Goal: Task Accomplishment & Management: Complete application form

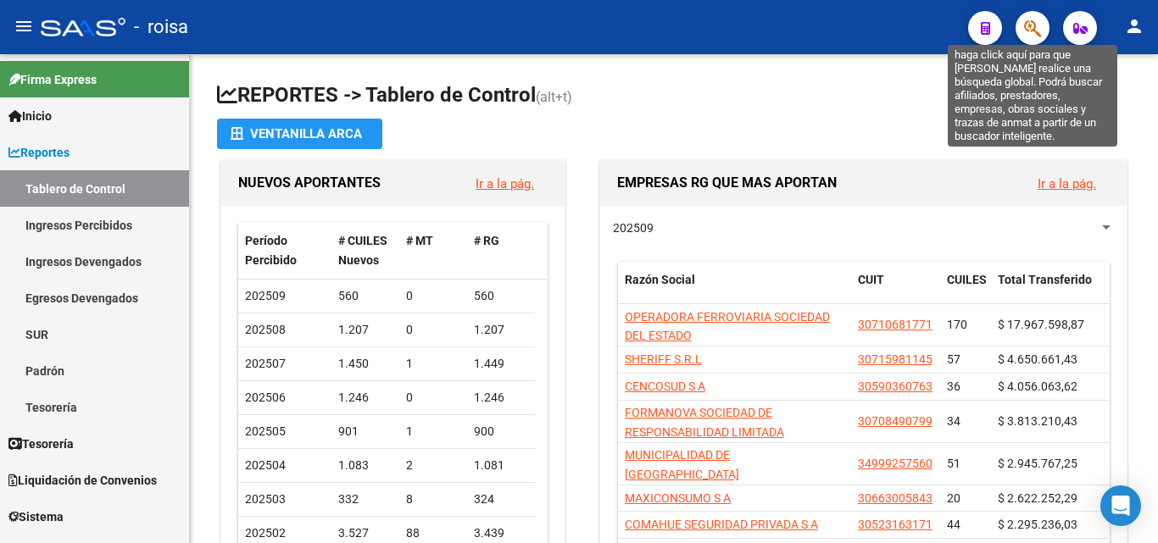
click at [1032, 21] on icon "button" at bounding box center [1032, 29] width 17 height 20
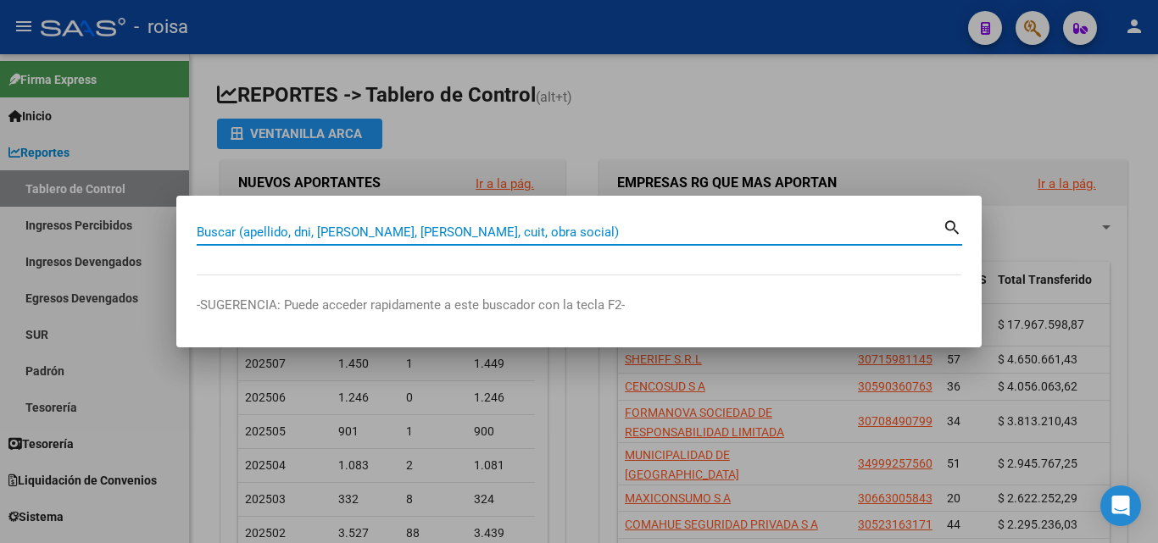
paste input "27363947900"
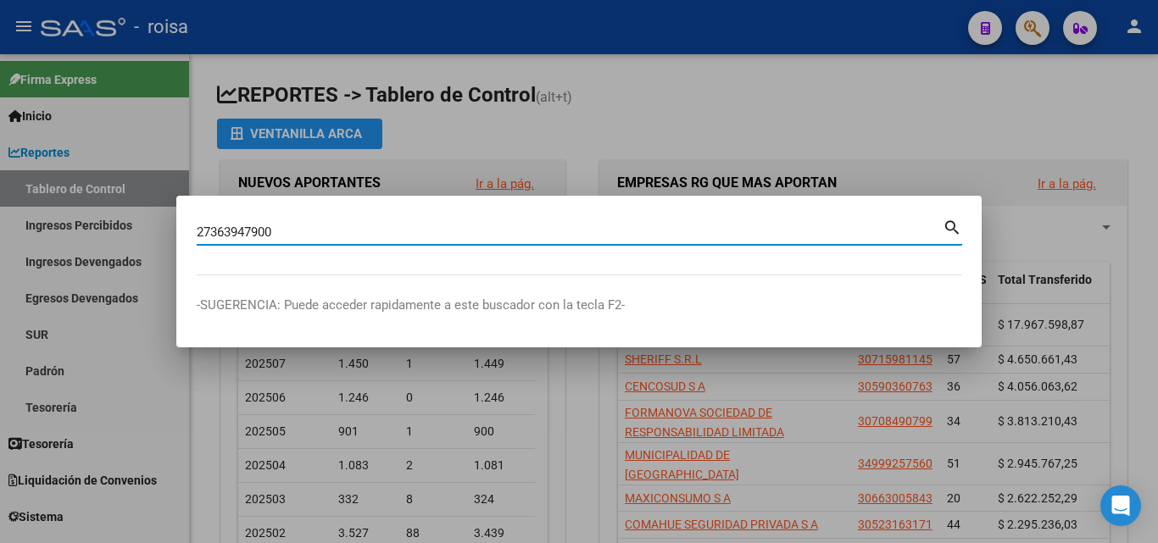
type input "27363947900"
click at [947, 220] on mat-icon "search" at bounding box center [953, 226] width 20 height 20
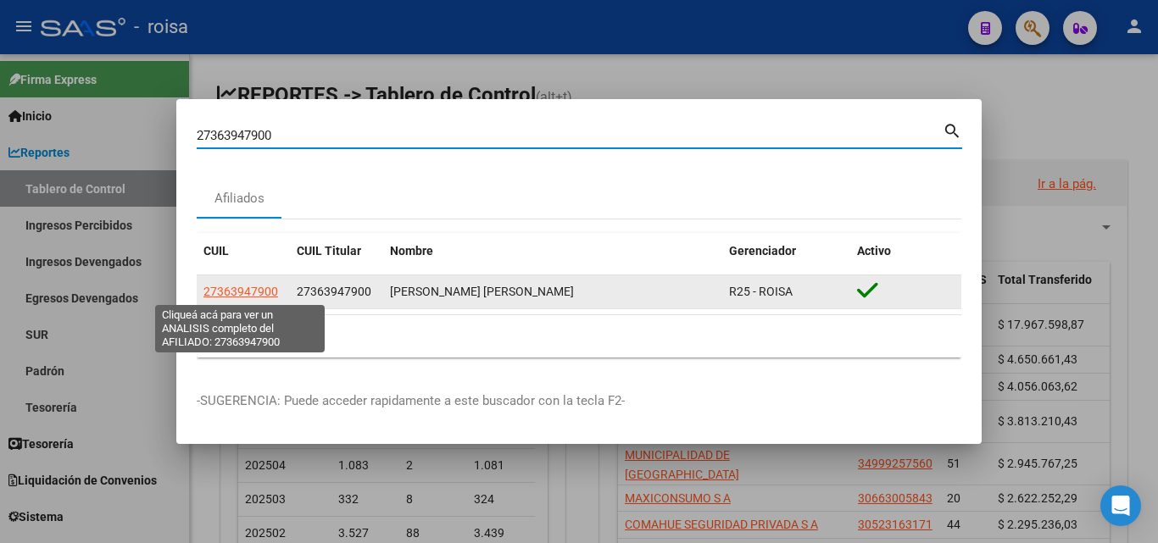
click at [259, 290] on span "27363947900" at bounding box center [240, 292] width 75 height 14
type textarea "27363947900"
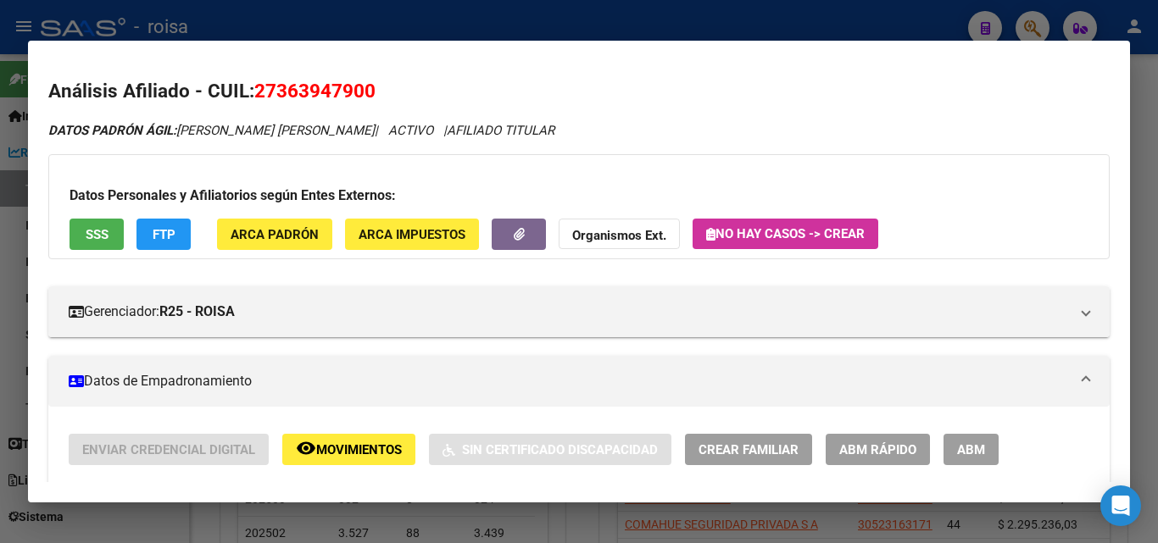
click at [874, 451] on span "ABM Rápido" at bounding box center [877, 450] width 77 height 15
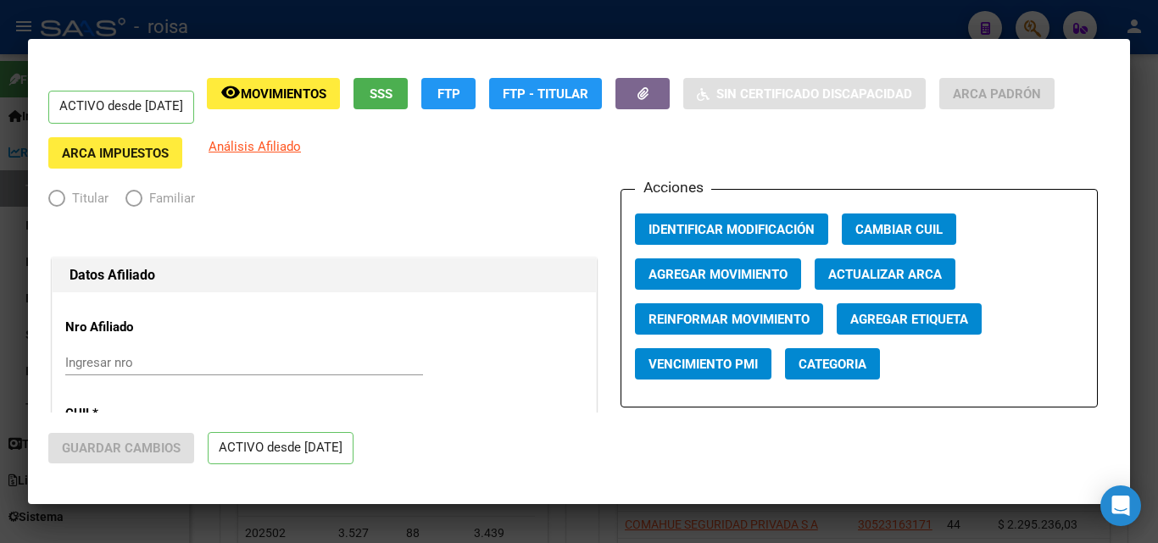
radio input "true"
type input "30-71758105-5"
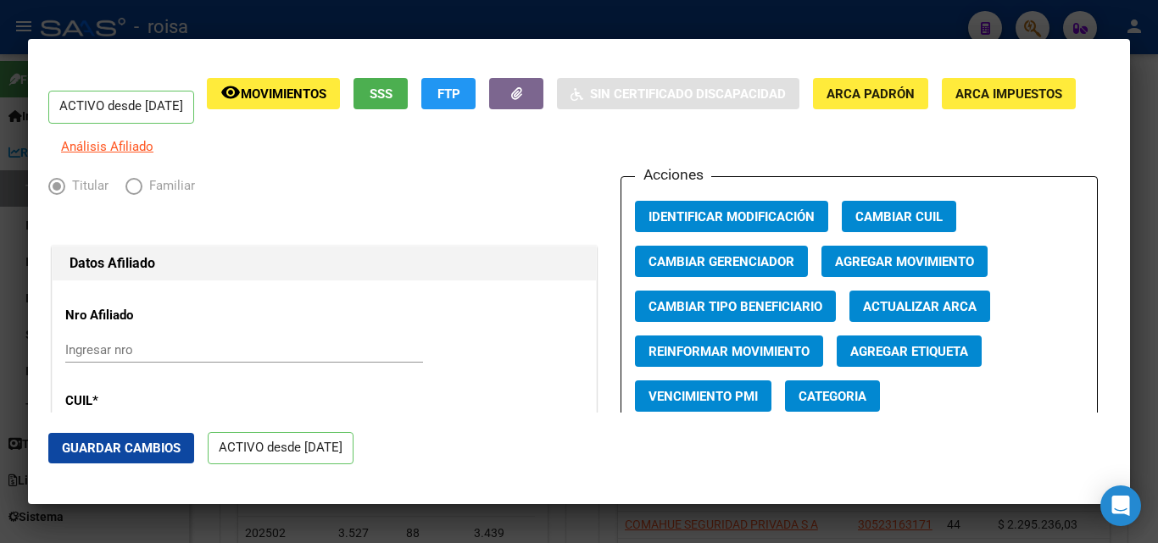
click at [915, 270] on span "Agregar Movimiento" at bounding box center [904, 261] width 139 height 15
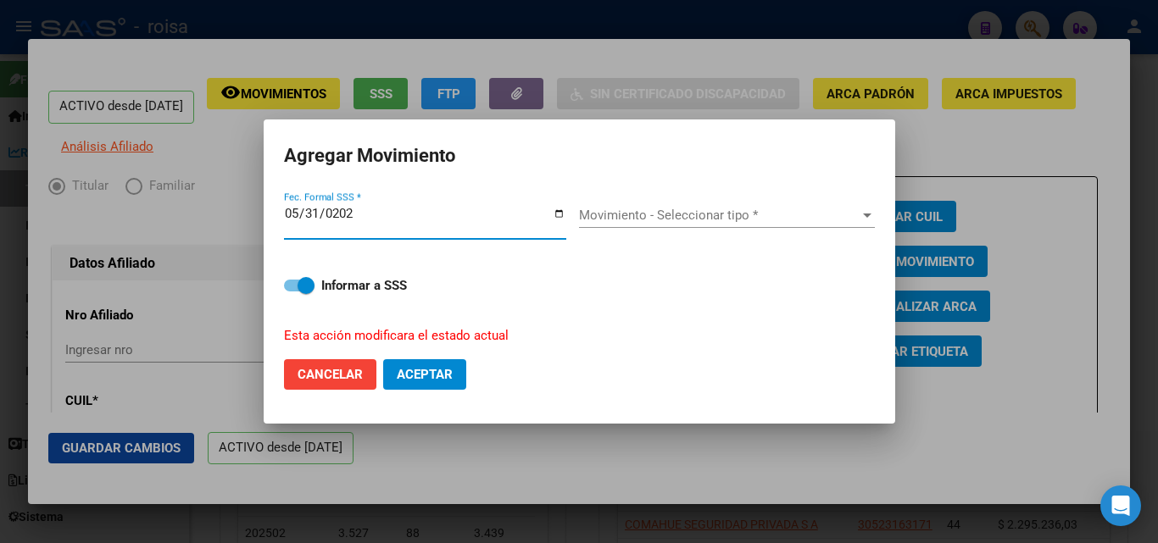
type input "[DATE]"
click at [705, 204] on div "Movimiento - Seleccionar tipo * Movimiento - Seleccionar tipo *" at bounding box center [727, 215] width 296 height 25
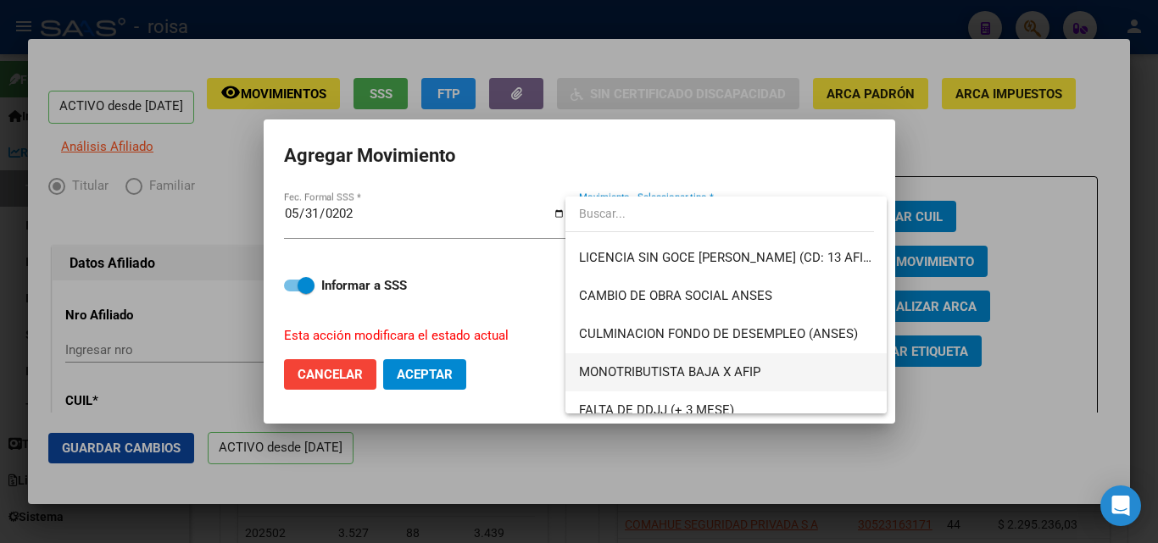
scroll to position [424, 0]
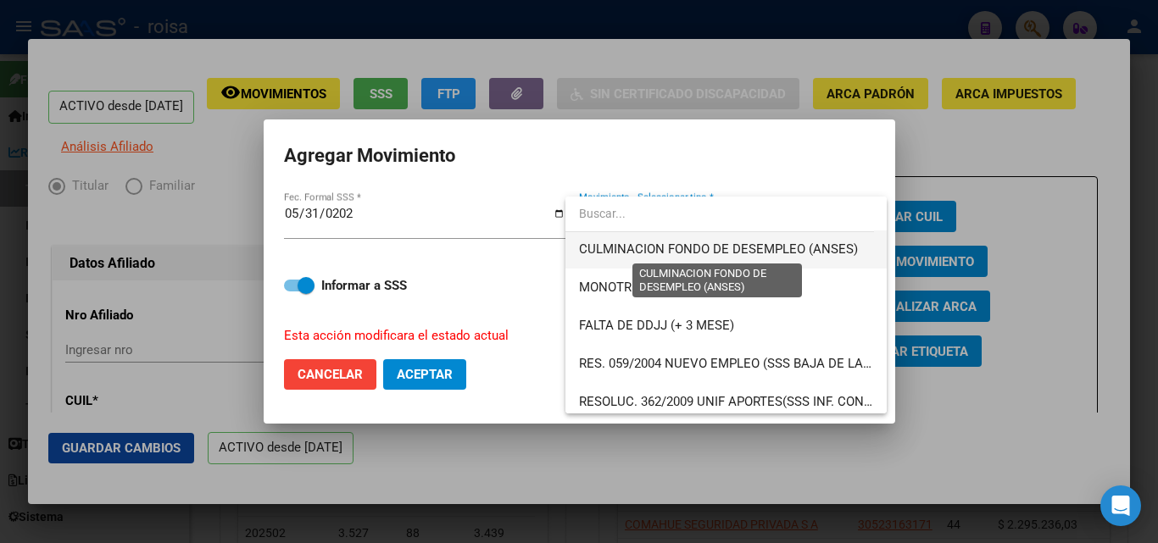
click at [777, 254] on span "CULMINACION FONDO DE DESEMPLEO (ANSES)" at bounding box center [718, 249] width 279 height 15
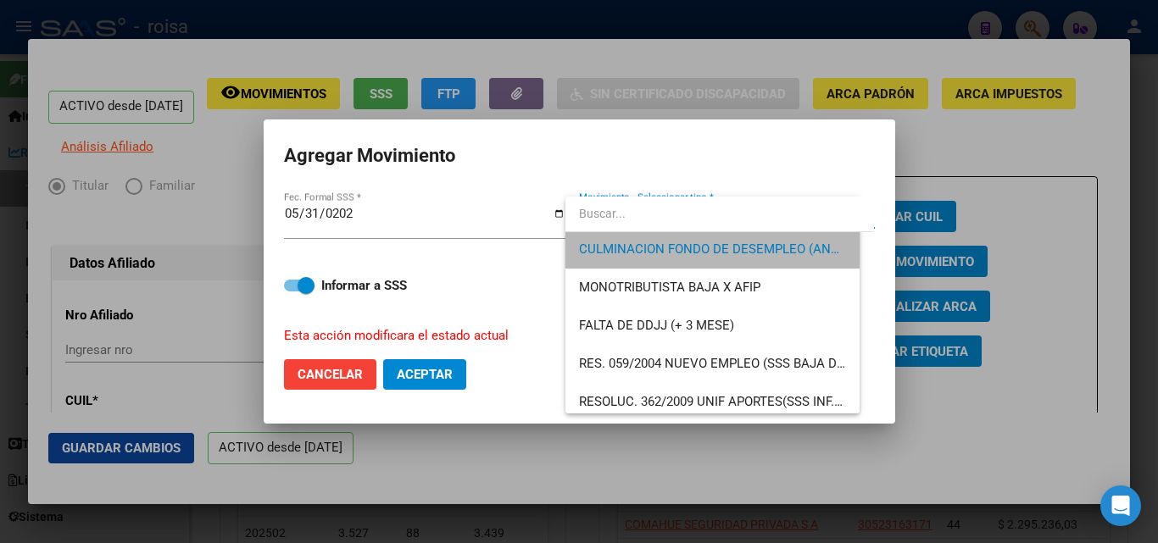
scroll to position [420, 0]
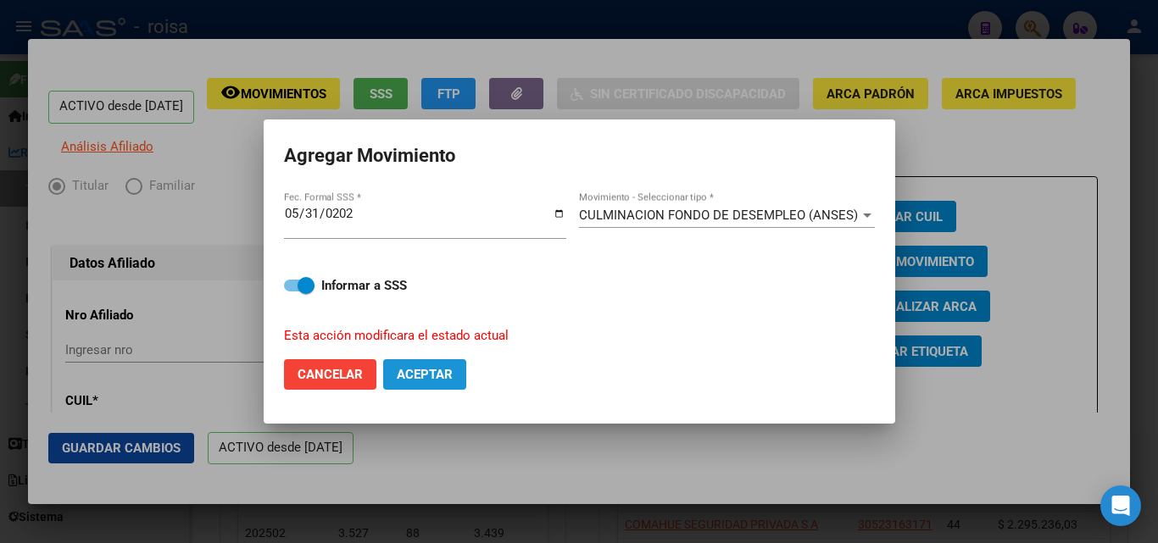
click at [413, 376] on span "Aceptar" at bounding box center [425, 374] width 56 height 15
checkbox input "false"
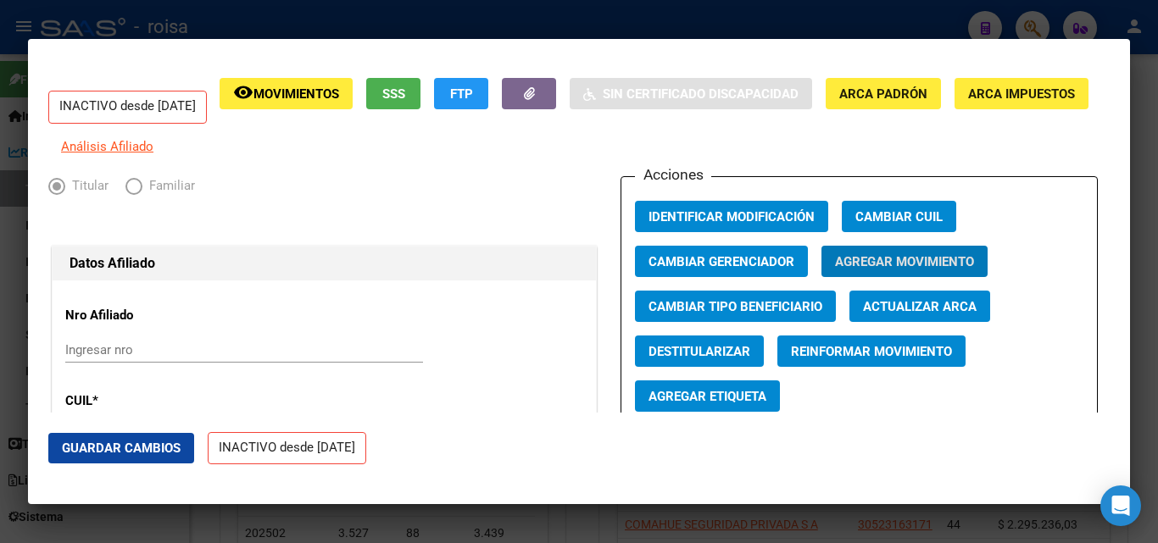
click at [193, 19] on div at bounding box center [579, 271] width 1158 height 543
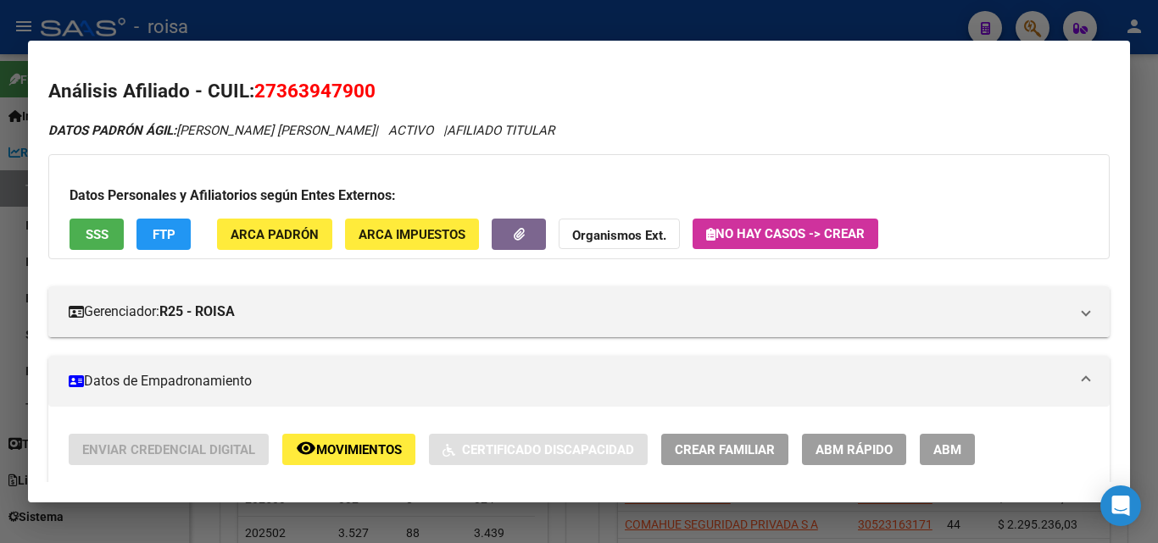
click at [335, 22] on div at bounding box center [579, 271] width 1158 height 543
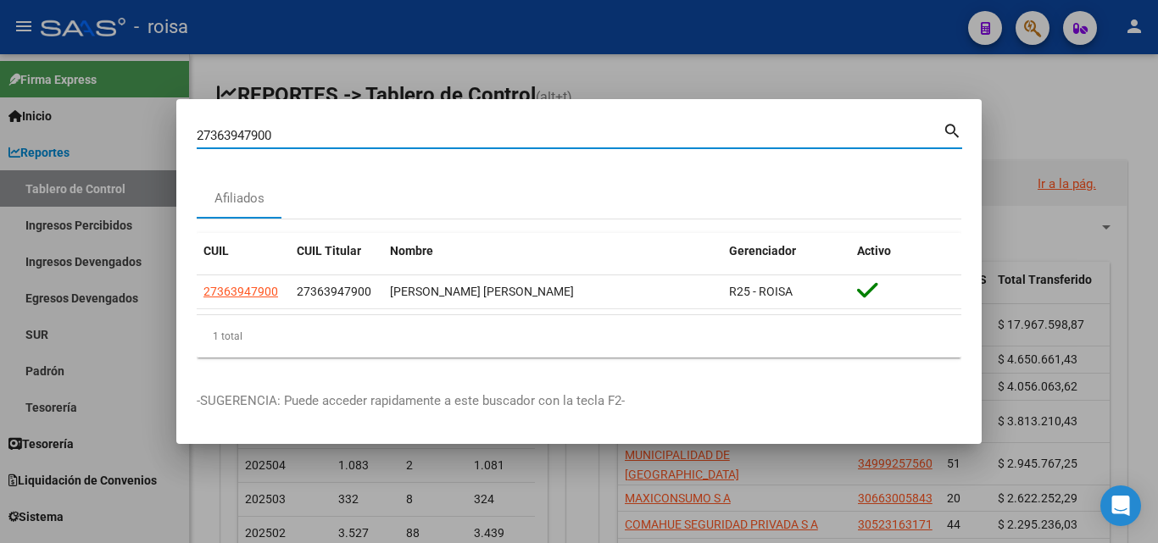
drag, startPoint x: 816, startPoint y: 139, endPoint x: 0, endPoint y: 59, distance: 820.3
click at [0, 59] on div "27363947900 Buscar (apellido, dni, cuil, nro traspaso, cuit, obra social) searc…" at bounding box center [579, 271] width 1158 height 543
paste input "297660557"
type input "27297660557"
click at [950, 134] on mat-icon "search" at bounding box center [953, 130] width 20 height 20
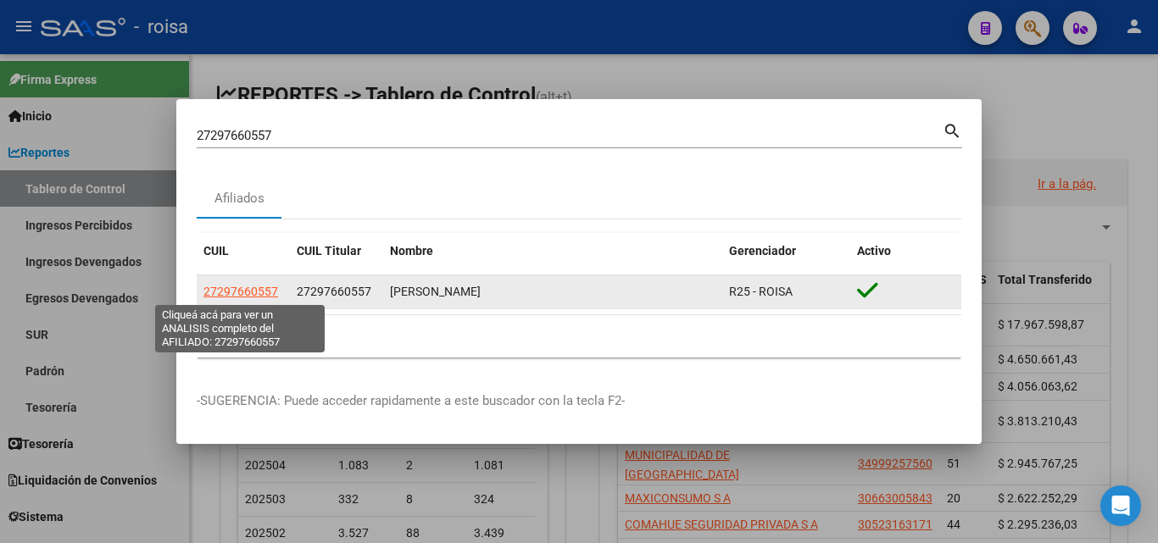
click at [251, 291] on span "27297660557" at bounding box center [240, 292] width 75 height 14
type textarea "27297660557"
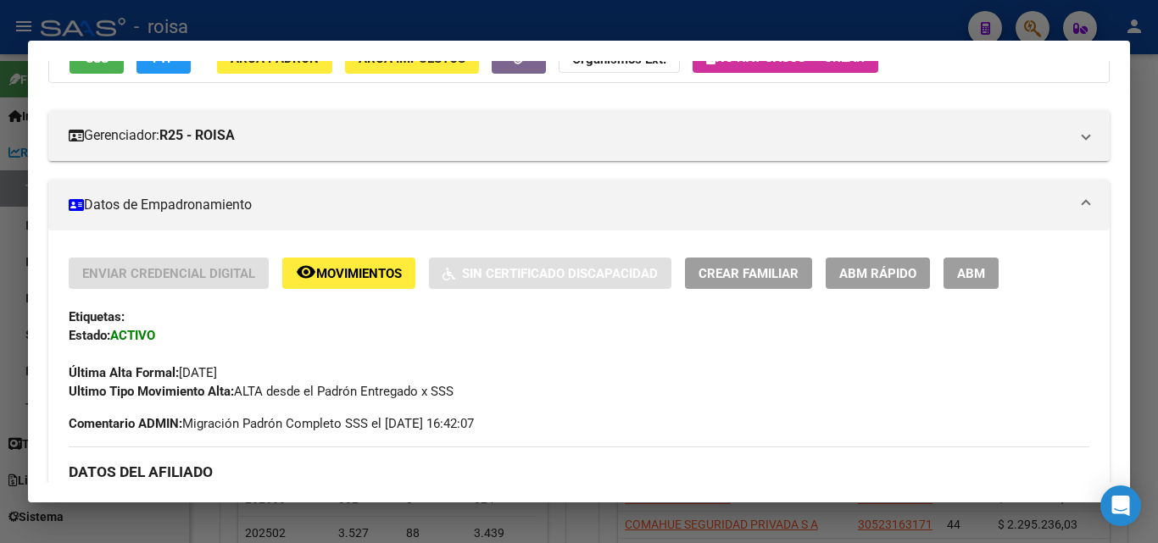
scroll to position [0, 0]
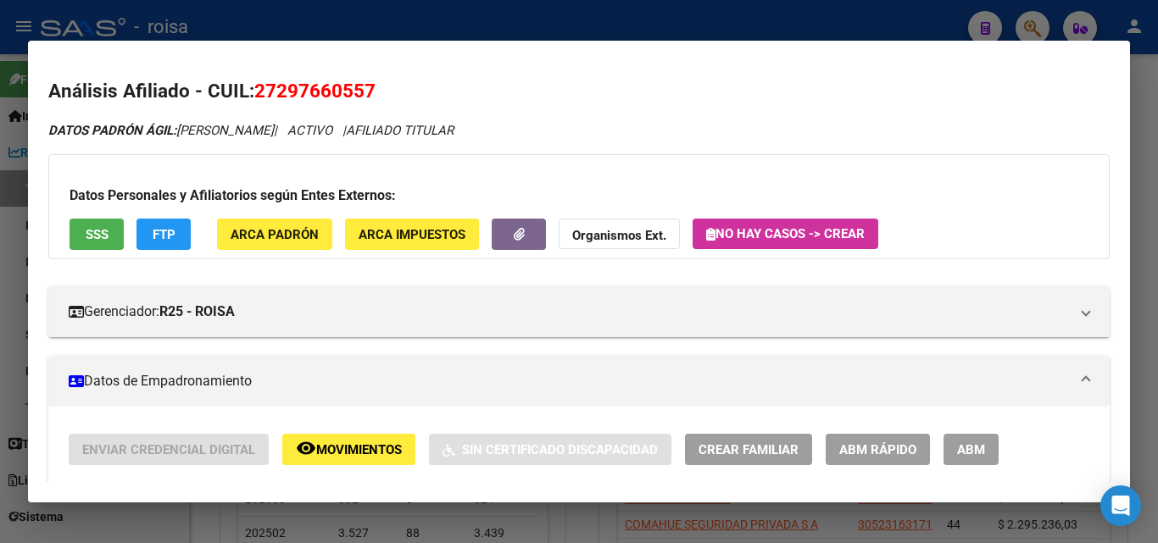
click at [880, 453] on span "ABM Rápido" at bounding box center [877, 450] width 77 height 15
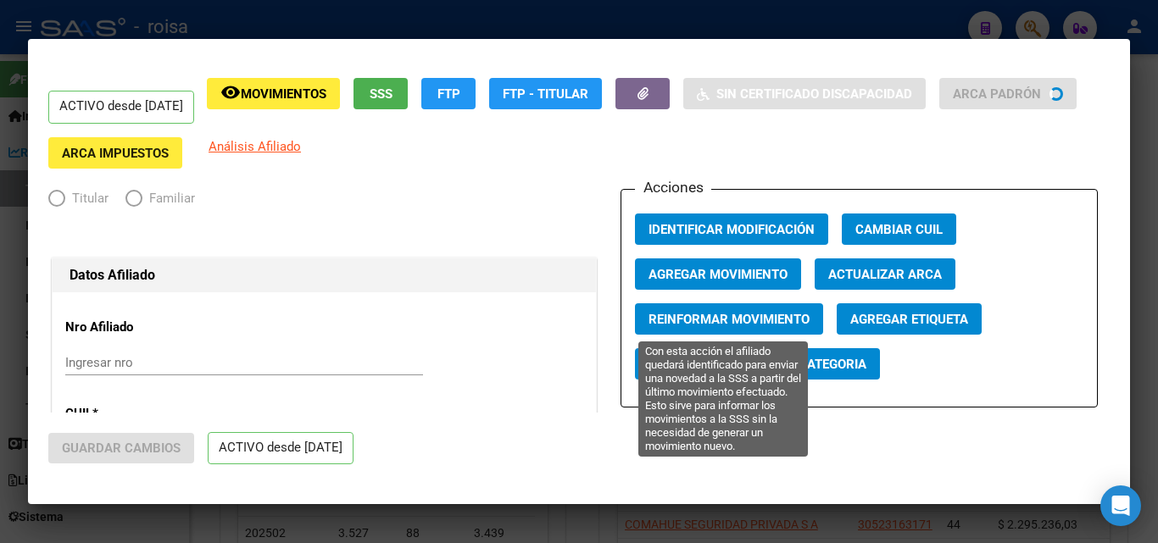
radio input "true"
type input "30-71776926-7"
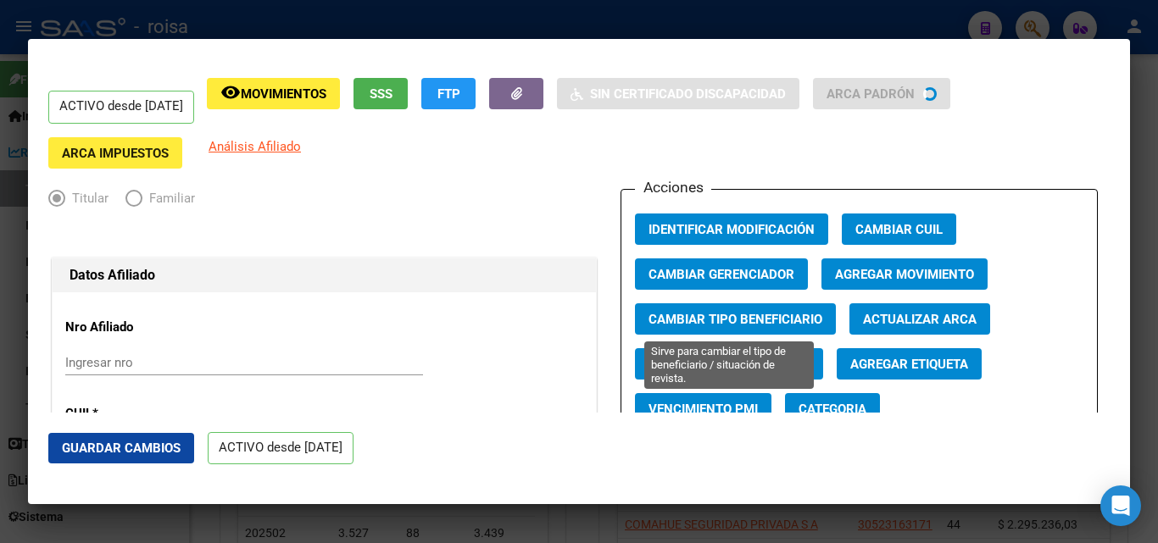
scroll to position [170, 0]
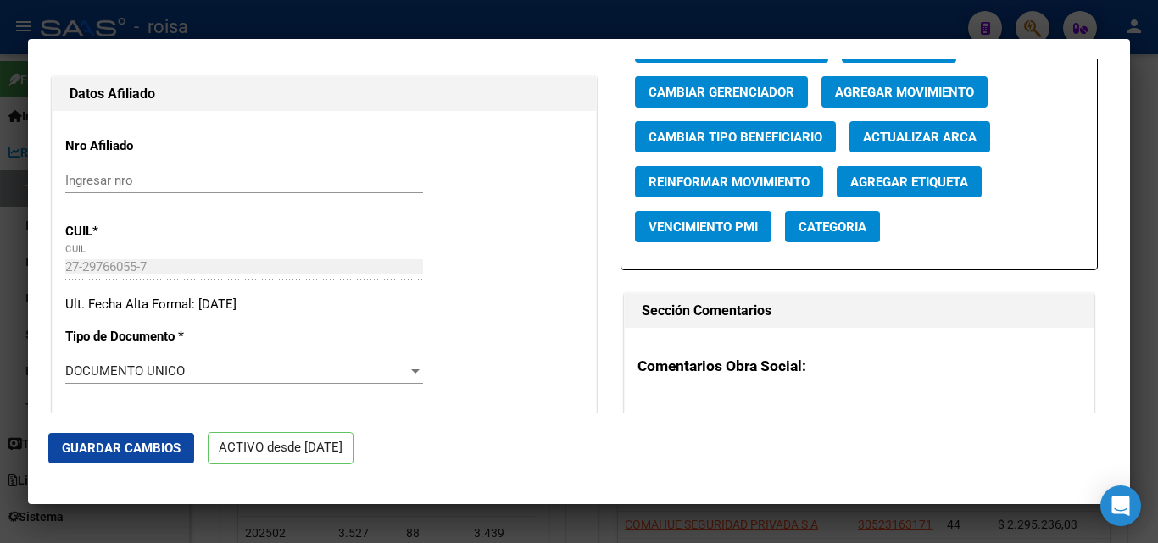
click at [888, 90] on button "Agregar Movimiento" at bounding box center [905, 91] width 166 height 31
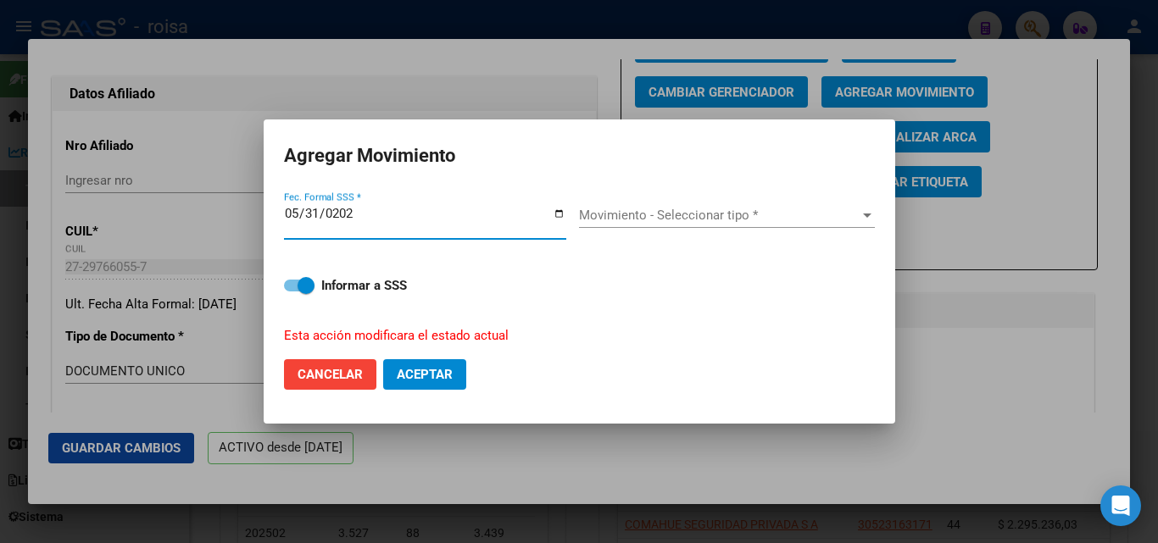
type input "[DATE]"
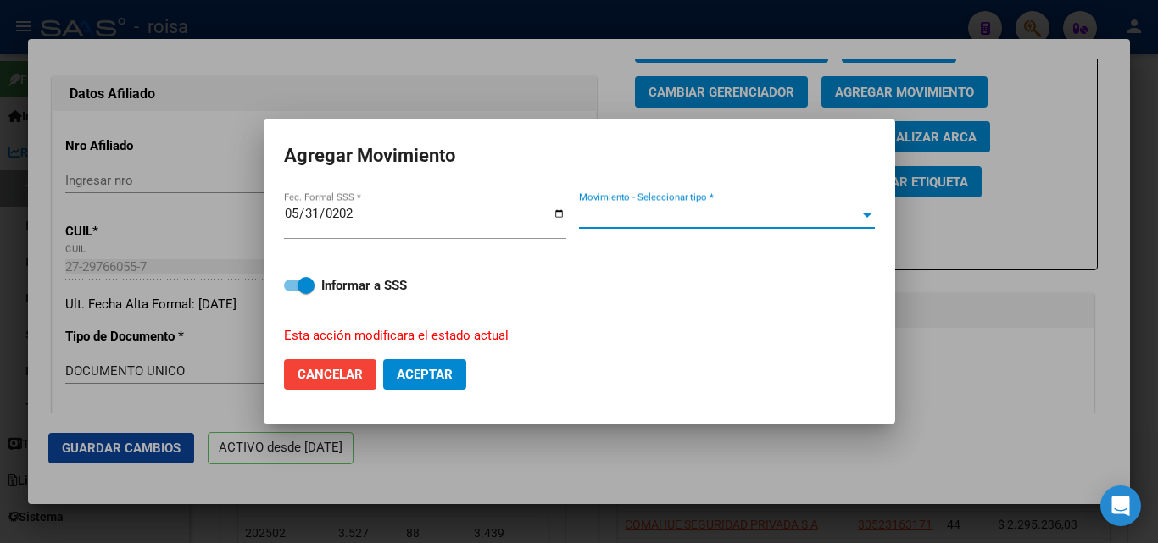
click at [737, 212] on span "Movimiento - Seleccionar tipo *" at bounding box center [719, 215] width 281 height 15
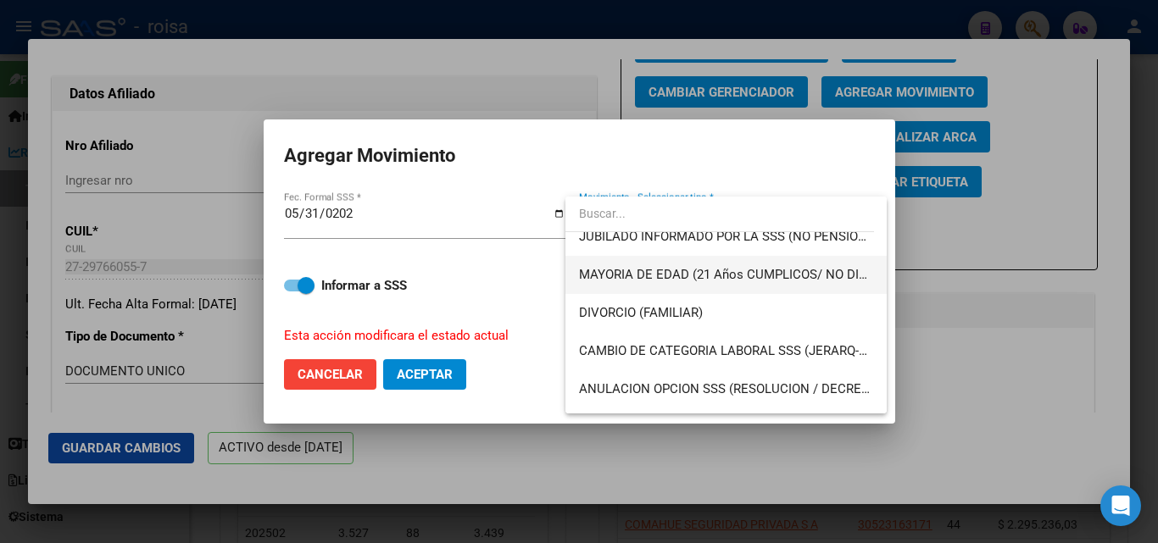
scroll to position [254, 0]
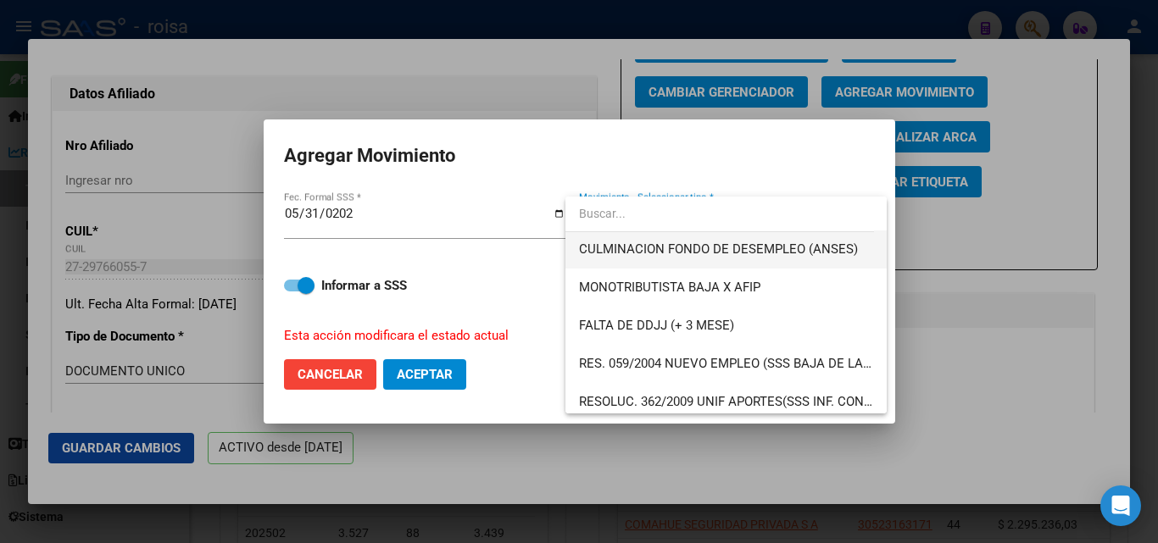
click at [797, 248] on span "CULMINACION FONDO DE DESEMPLEO (ANSES)" at bounding box center [718, 249] width 279 height 15
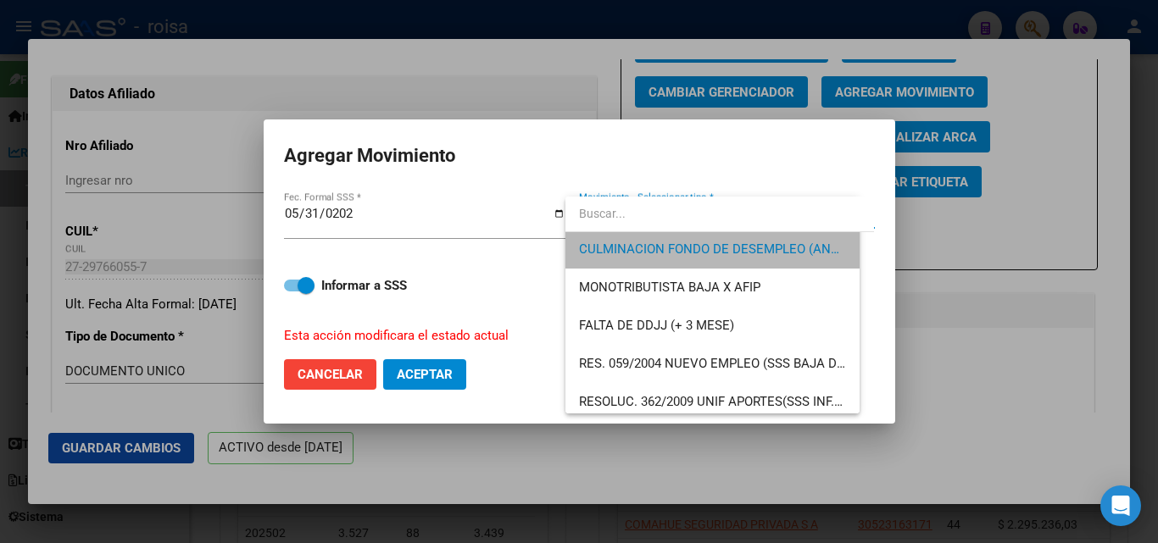
scroll to position [420, 0]
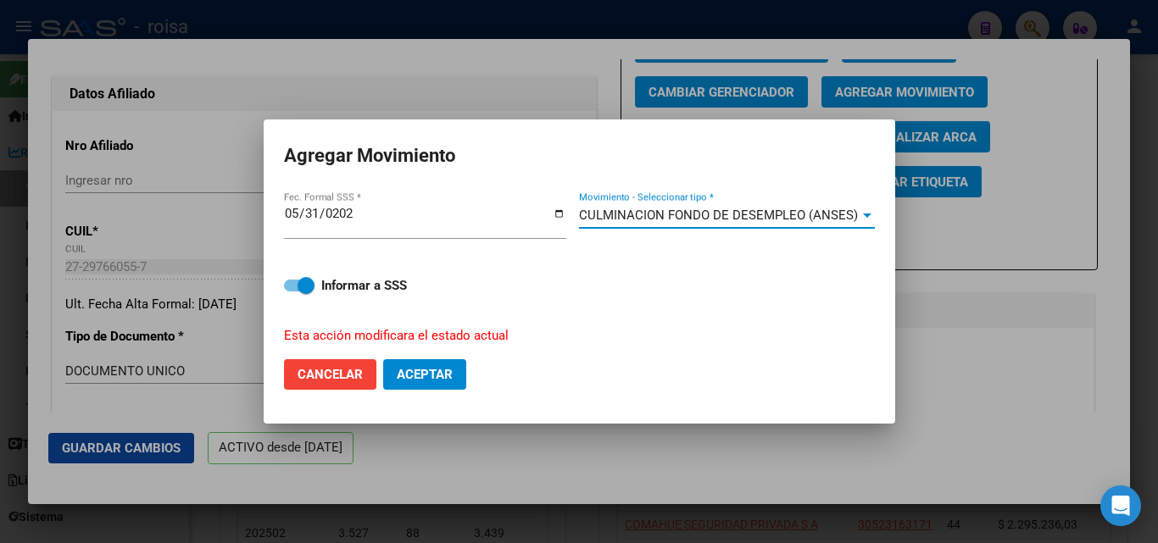
click at [443, 376] on span "Aceptar" at bounding box center [425, 374] width 56 height 15
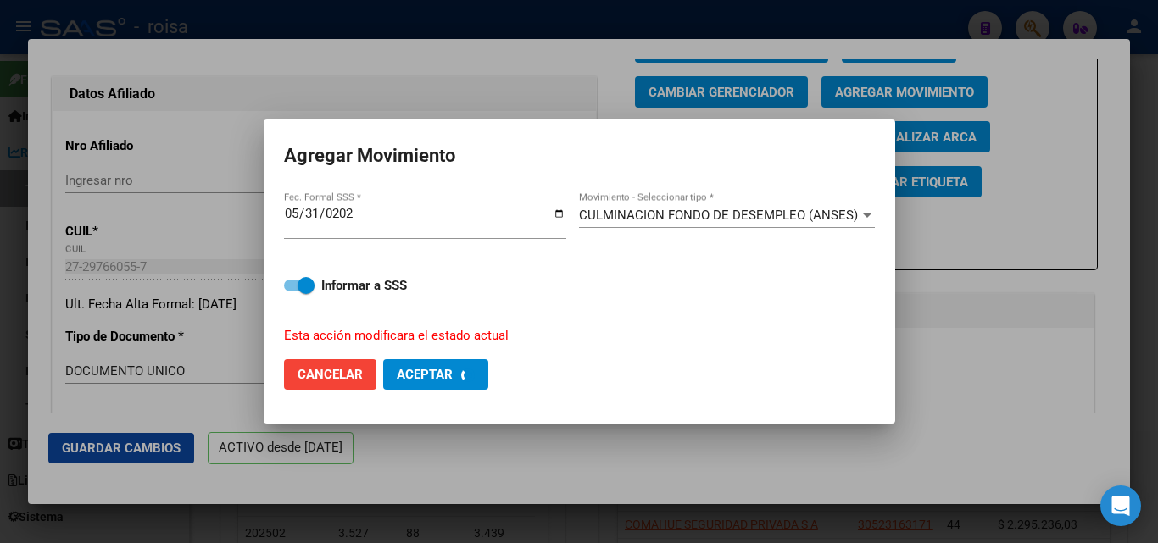
checkbox input "false"
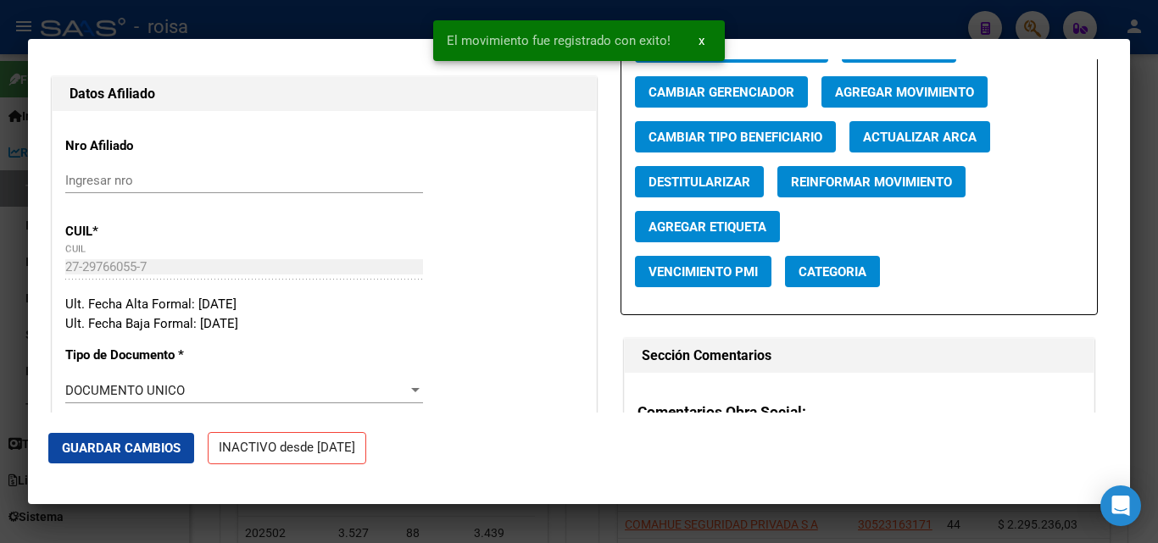
click at [240, 30] on div at bounding box center [579, 271] width 1158 height 543
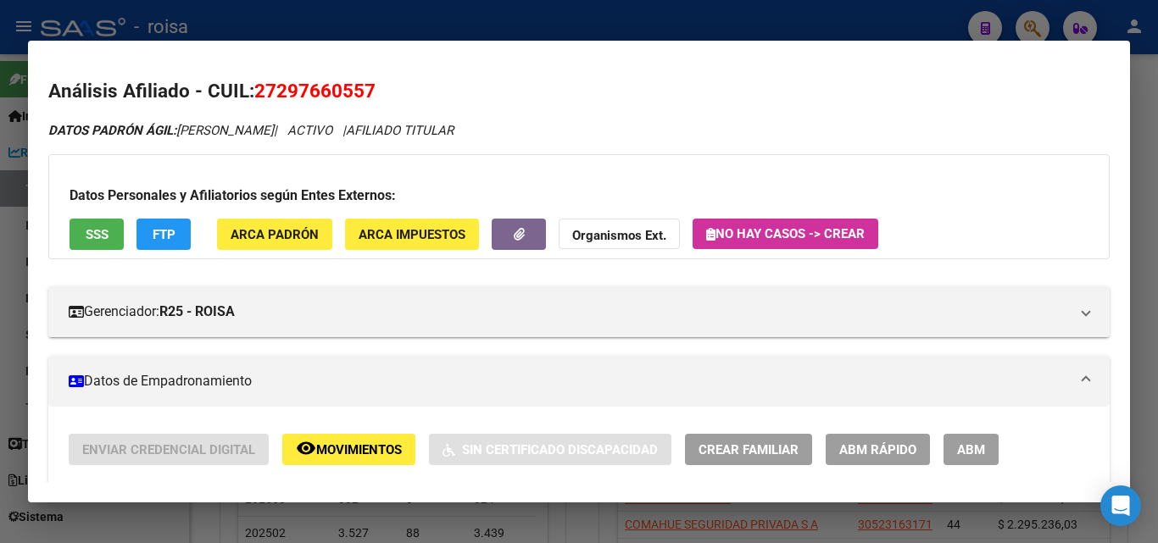
click at [904, 25] on div at bounding box center [579, 271] width 1158 height 543
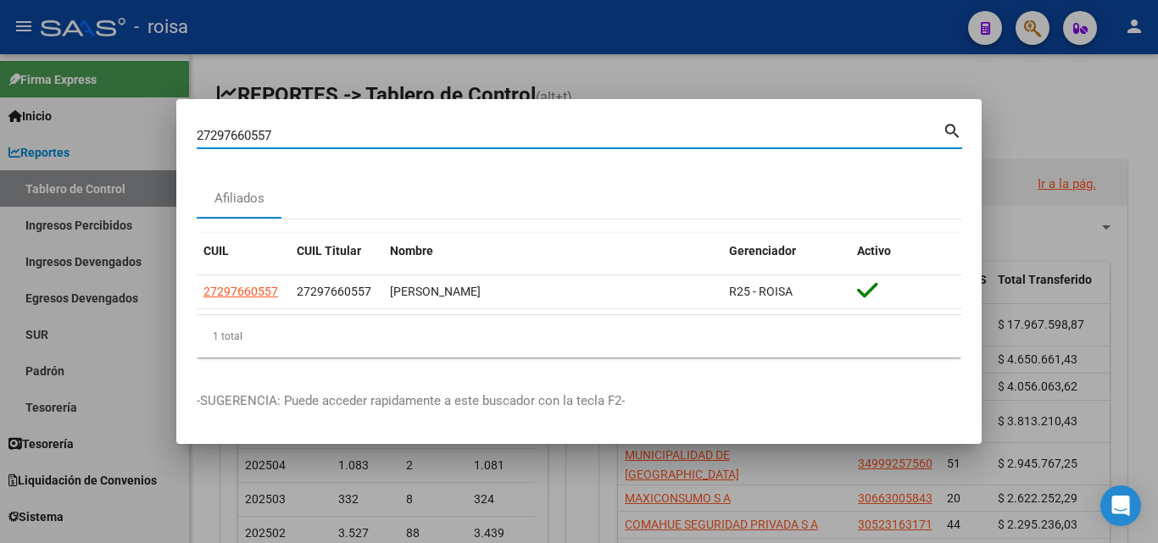
drag, startPoint x: 593, startPoint y: 127, endPoint x: 14, endPoint y: 104, distance: 579.5
click at [14, 104] on div "27297660557 Buscar (apellido, dni, cuil, nro traspaso, cuit, obra social) searc…" at bounding box center [579, 271] width 1158 height 543
paste input "0168701234"
type input "20168701234"
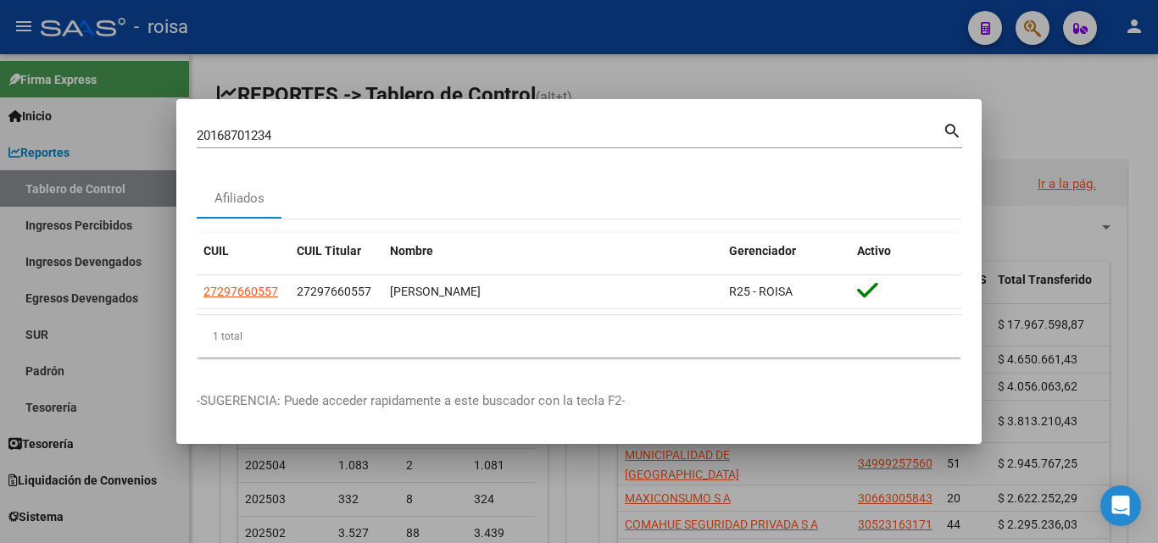
click at [948, 131] on mat-icon "search" at bounding box center [953, 130] width 20 height 20
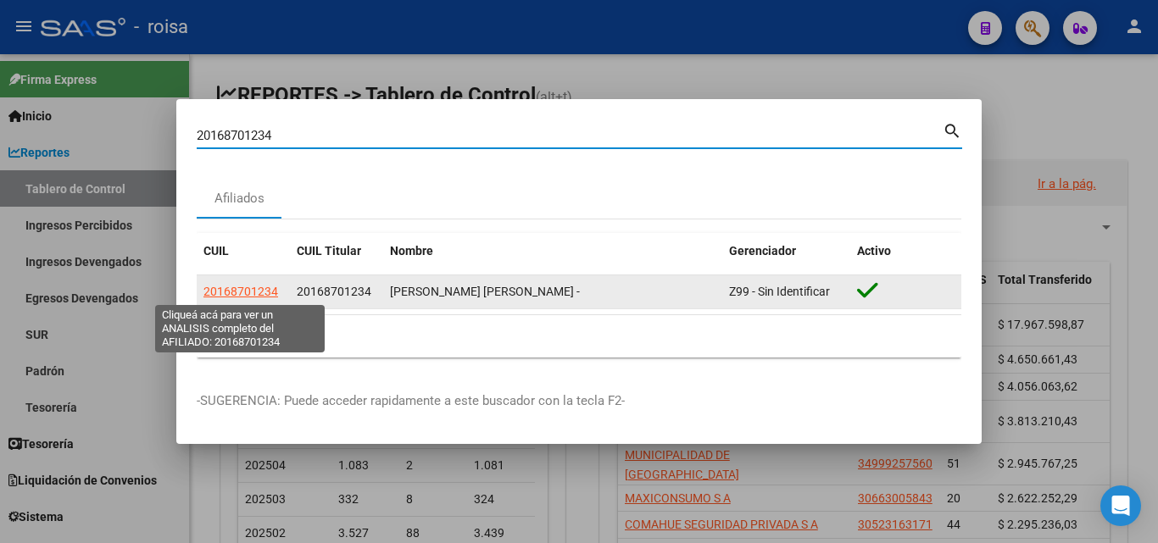
click at [262, 289] on span "20168701234" at bounding box center [240, 292] width 75 height 14
type textarea "20168701234"
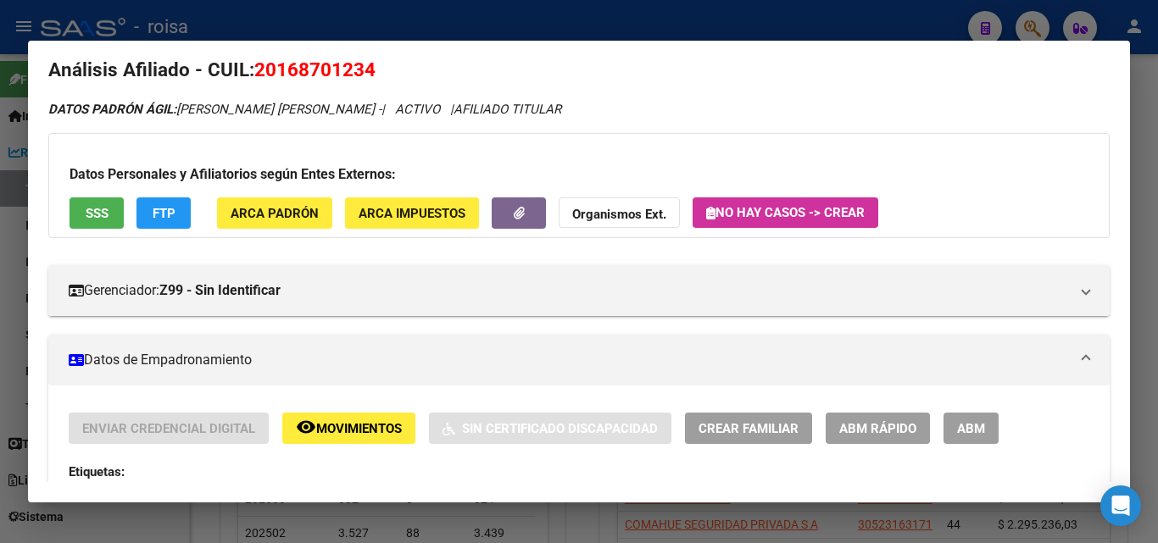
scroll to position [85, 0]
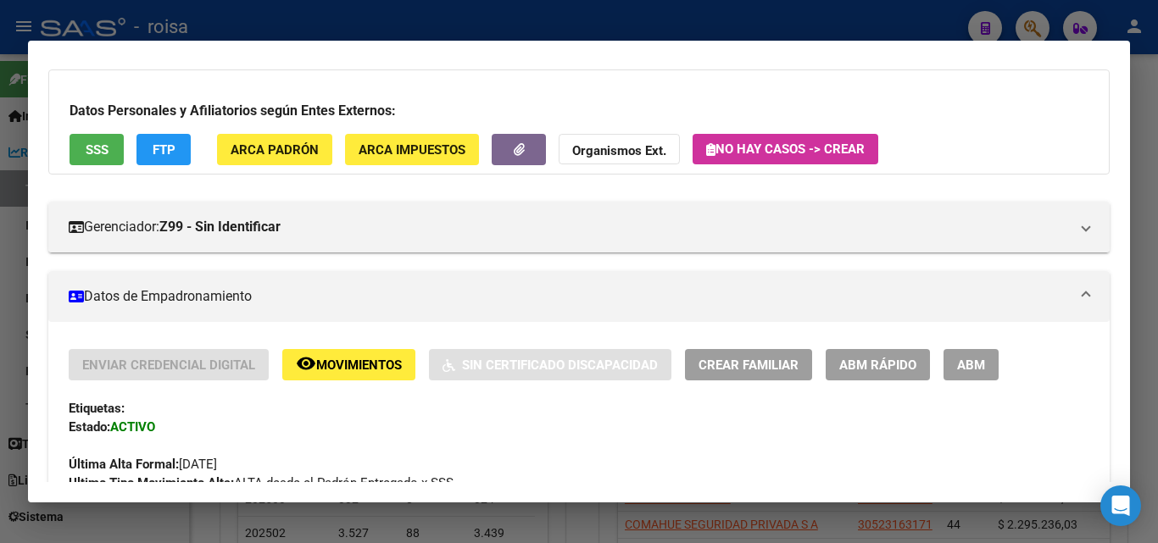
click at [893, 362] on span "ABM Rápido" at bounding box center [877, 365] width 77 height 15
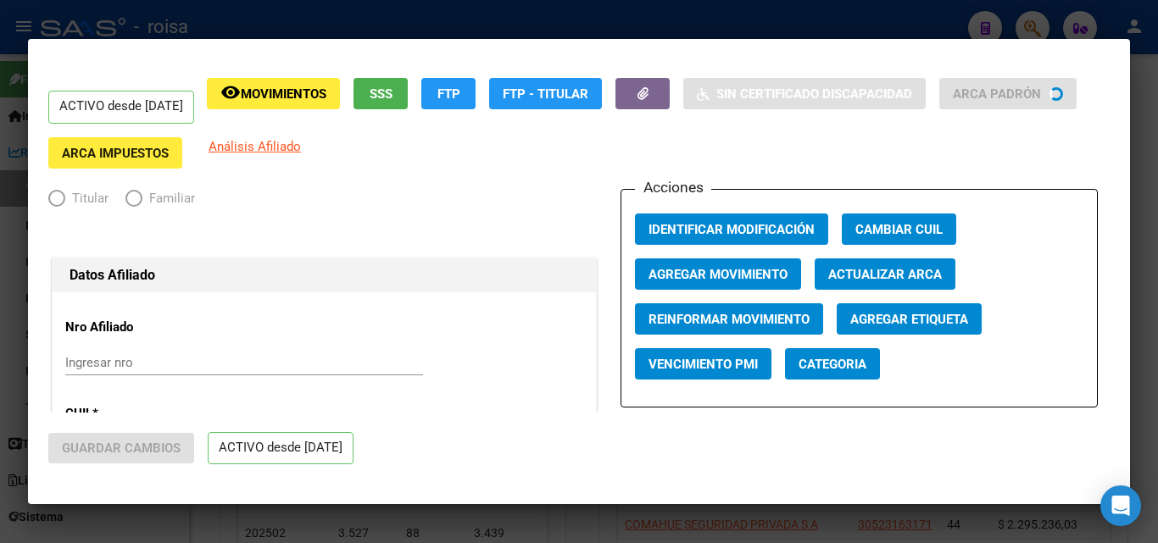
radio input "true"
type input "30-68377085-6"
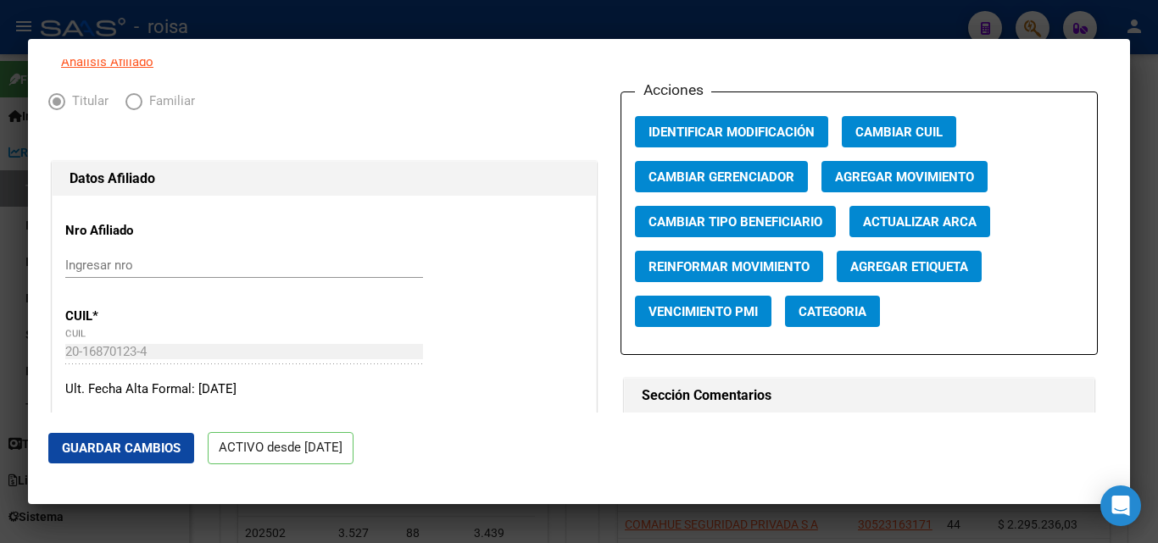
click at [891, 192] on button "Agregar Movimiento" at bounding box center [905, 176] width 166 height 31
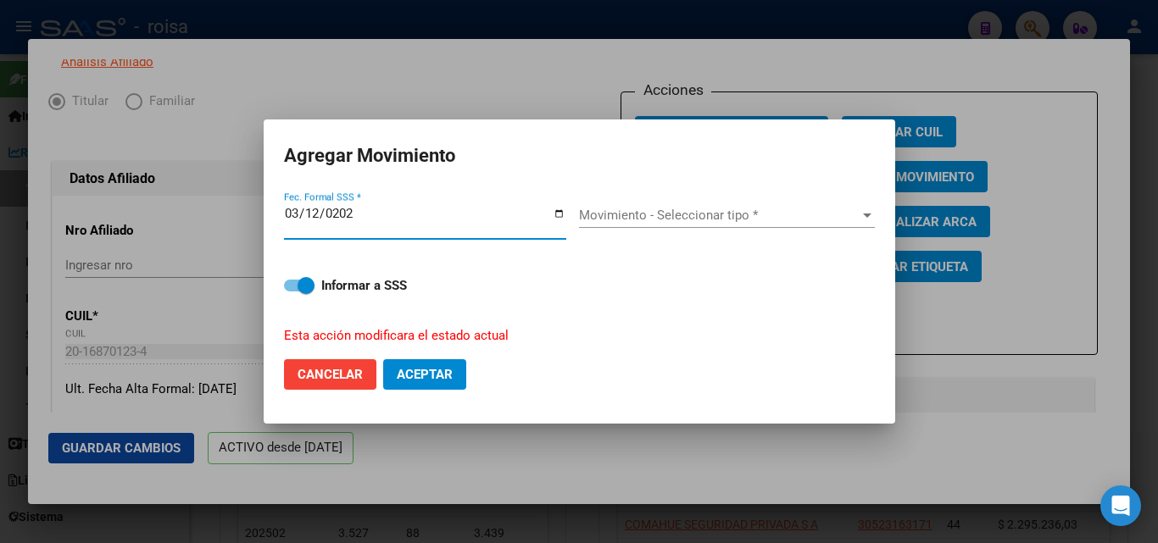
type input "[DATE]"
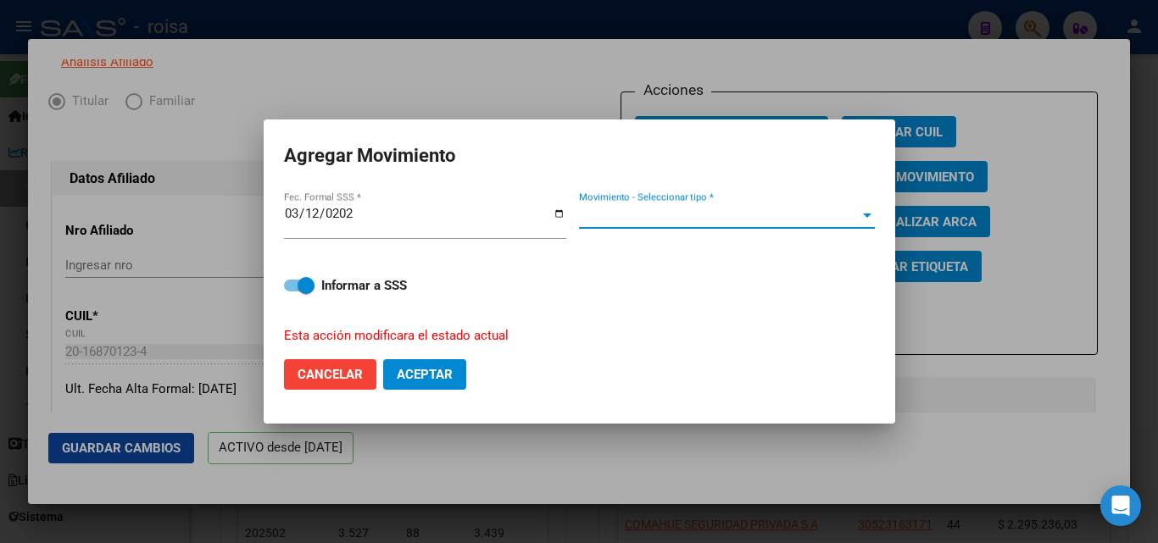
click at [744, 210] on span "Movimiento - Seleccionar tipo *" at bounding box center [719, 215] width 281 height 15
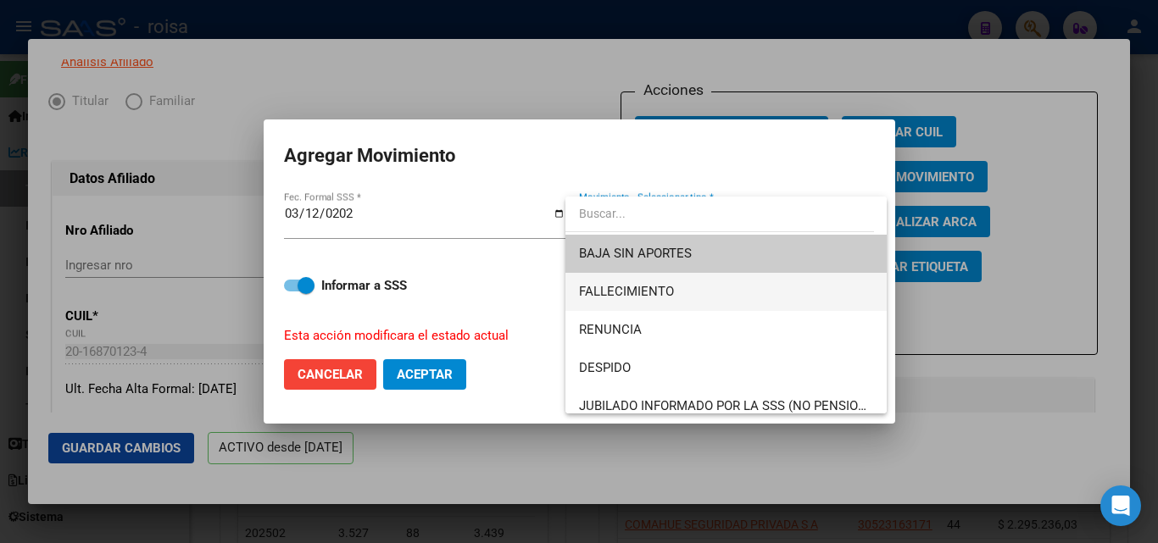
click at [734, 304] on span "FALLECIMIENTO" at bounding box center [726, 292] width 294 height 38
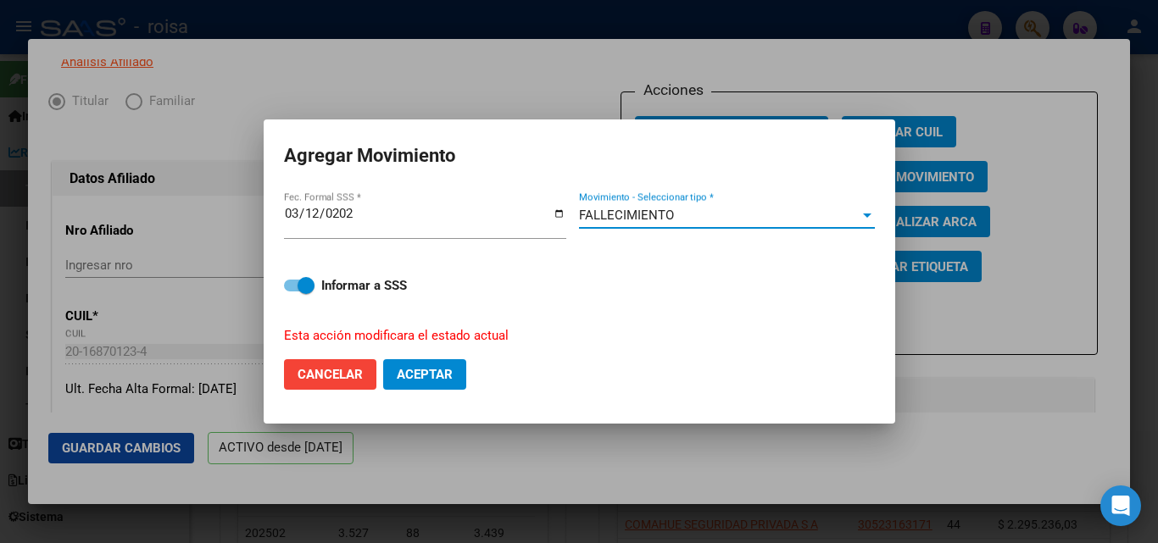
click at [416, 373] on span "Aceptar" at bounding box center [425, 374] width 56 height 15
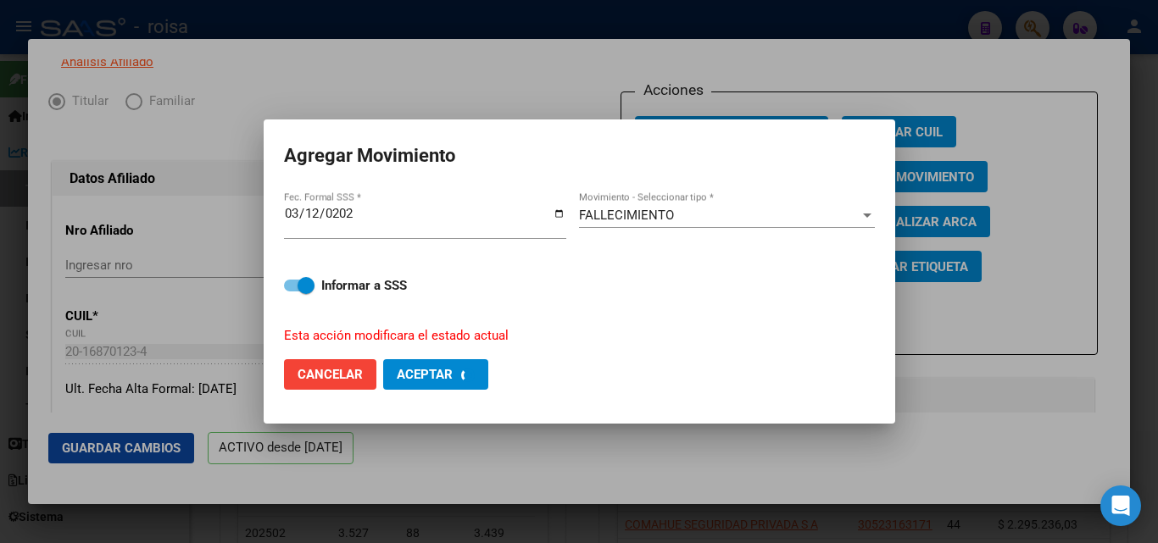
checkbox input "false"
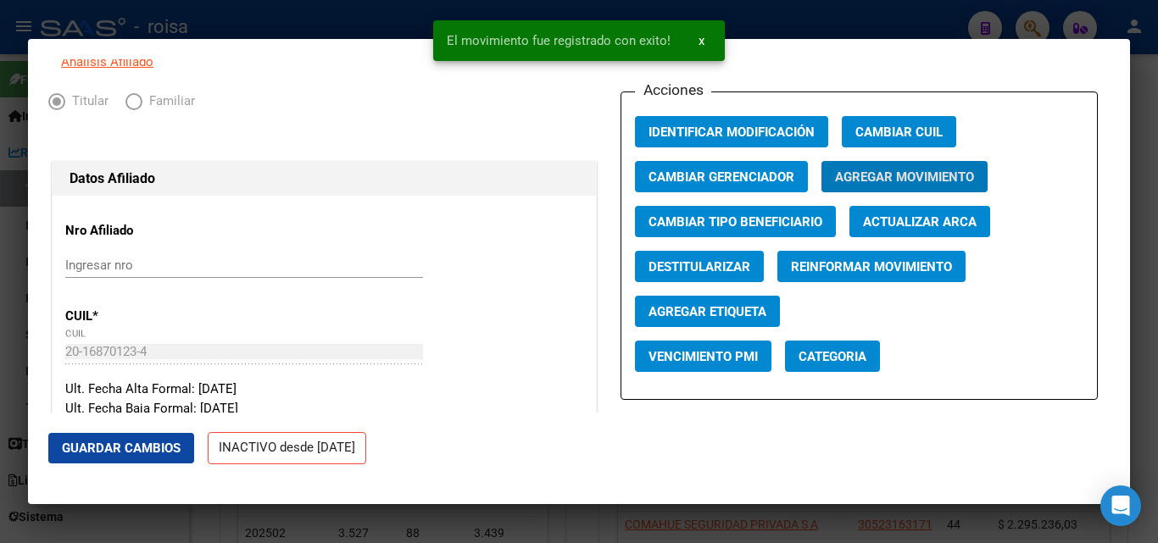
click at [489, 437] on mat-dialog-actions "Guardar Cambios INACTIVO desde [DATE]" at bounding box center [578, 449] width 1061 height 72
